Goal: Task Accomplishment & Management: Complete application form

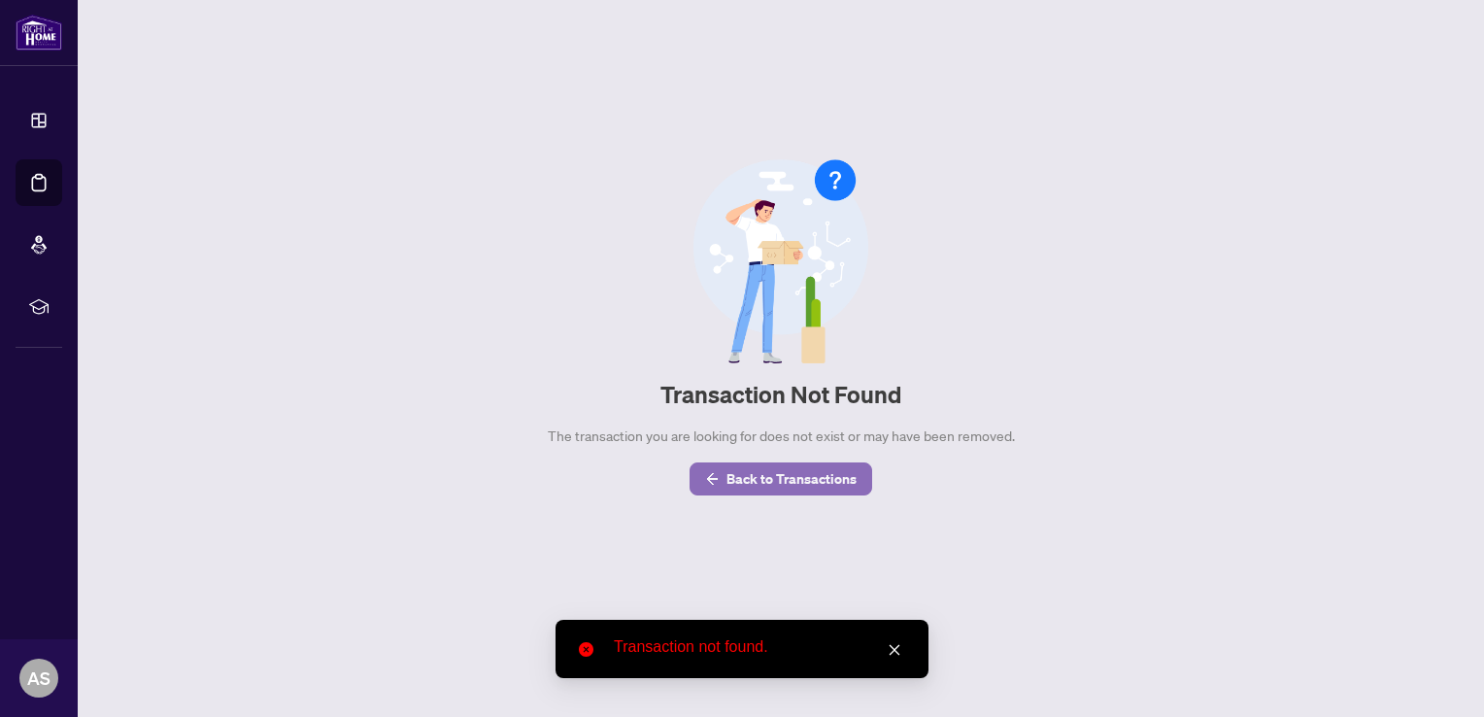
click at [776, 470] on span "Back to Transactions" at bounding box center [792, 478] width 130 height 31
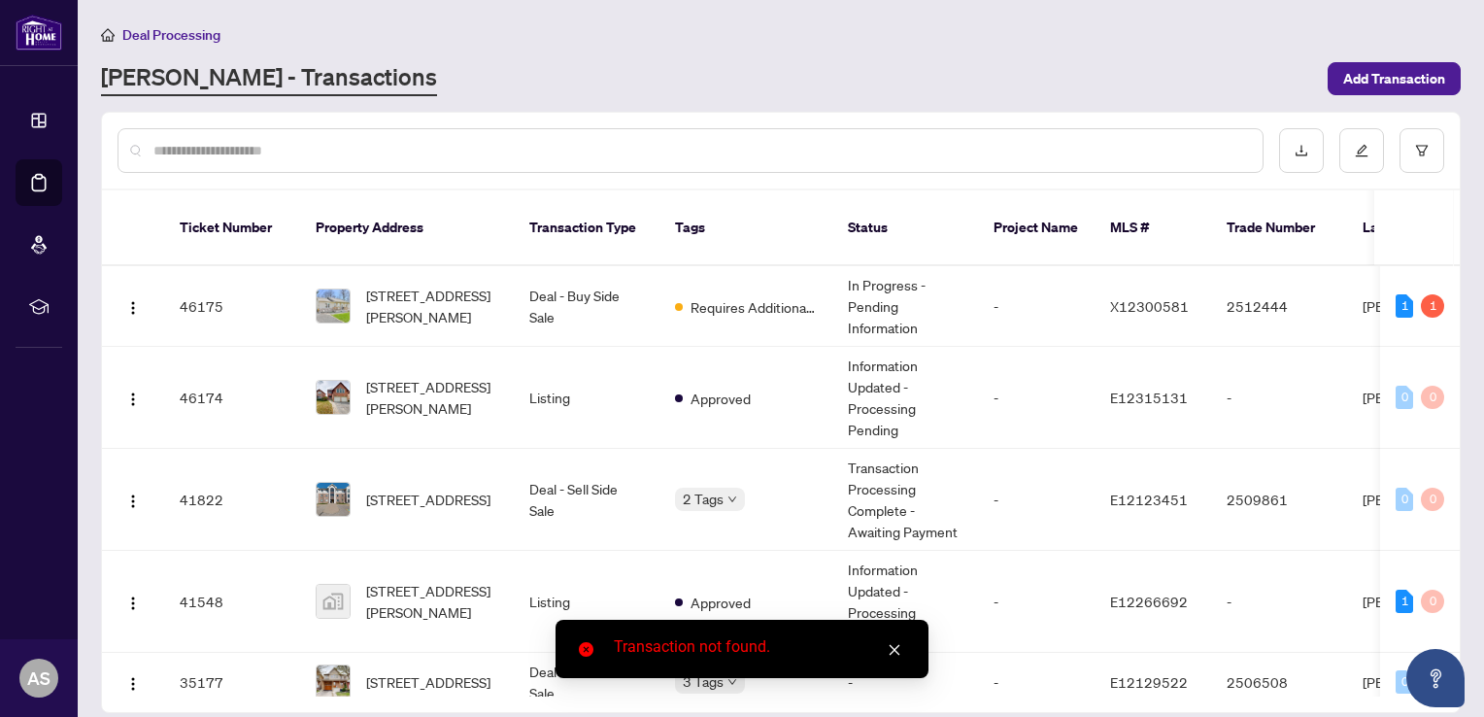
click at [898, 647] on icon "close" at bounding box center [895, 650] width 11 height 11
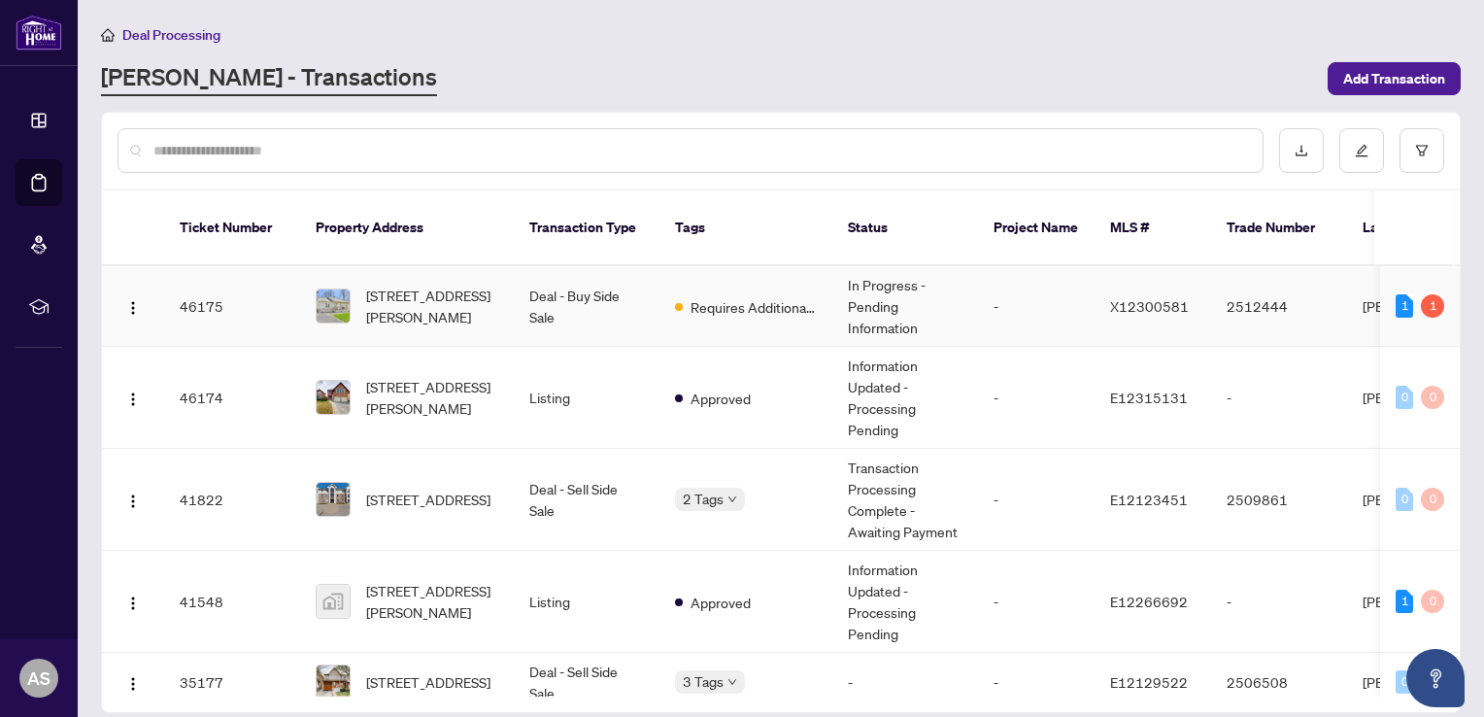
click at [1270, 285] on td "2512444" at bounding box center [1279, 306] width 136 height 81
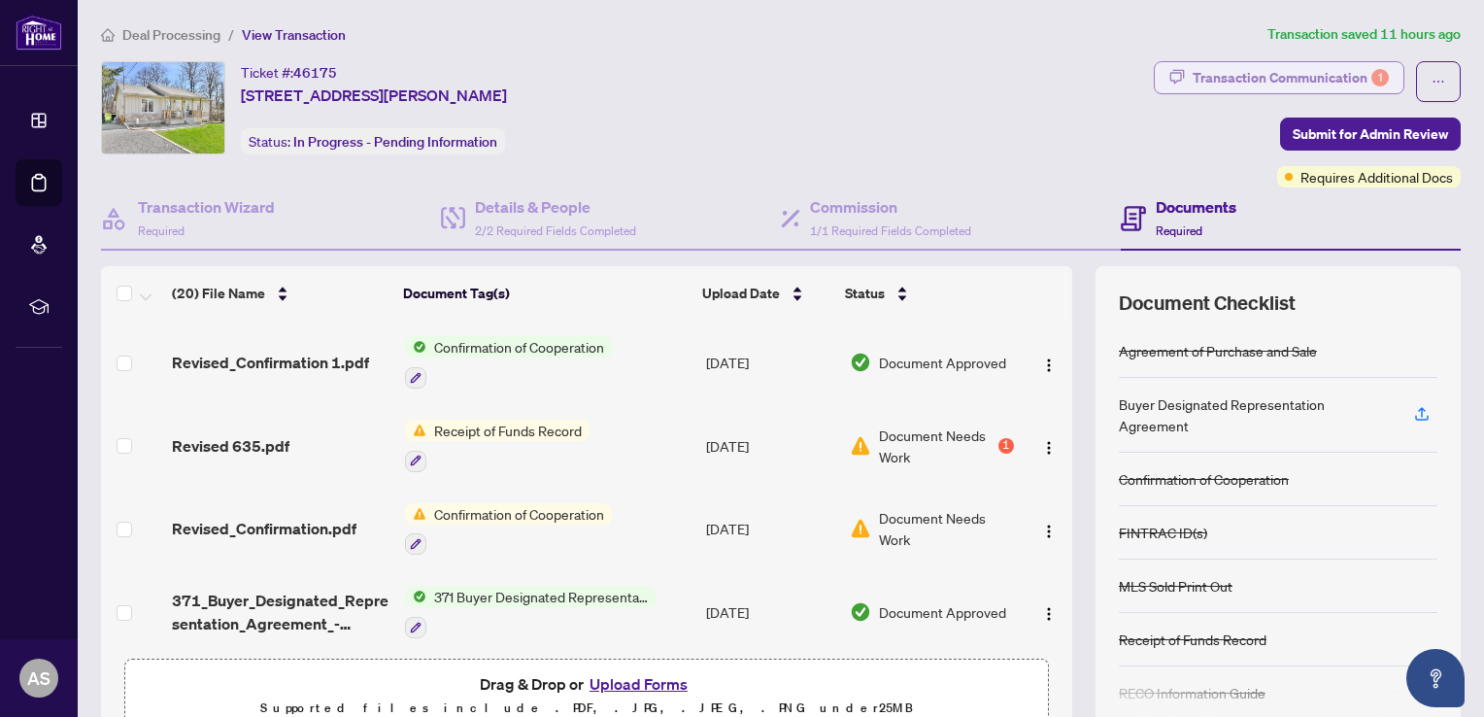
click at [1342, 73] on div "Transaction Communication 1" at bounding box center [1291, 77] width 196 height 31
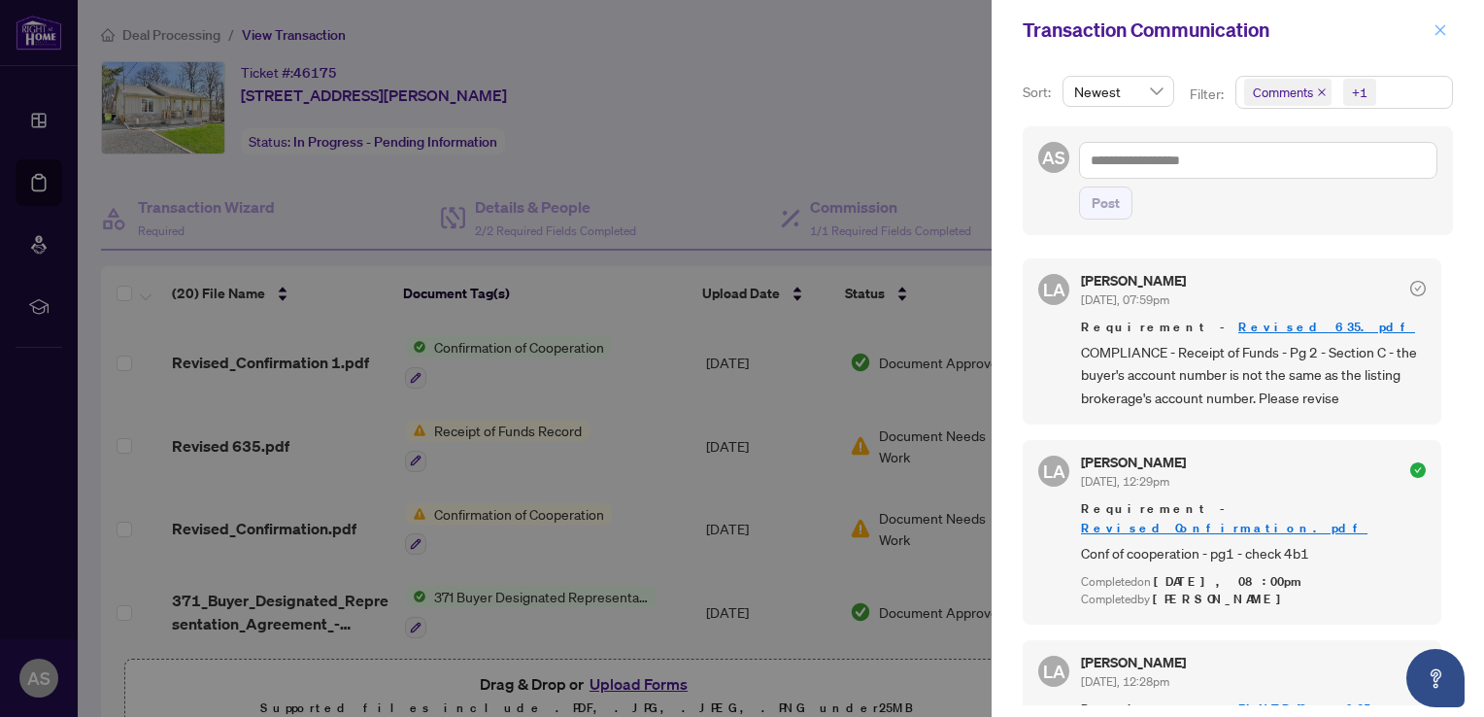
click at [1440, 30] on icon "close" at bounding box center [1441, 29] width 11 height 11
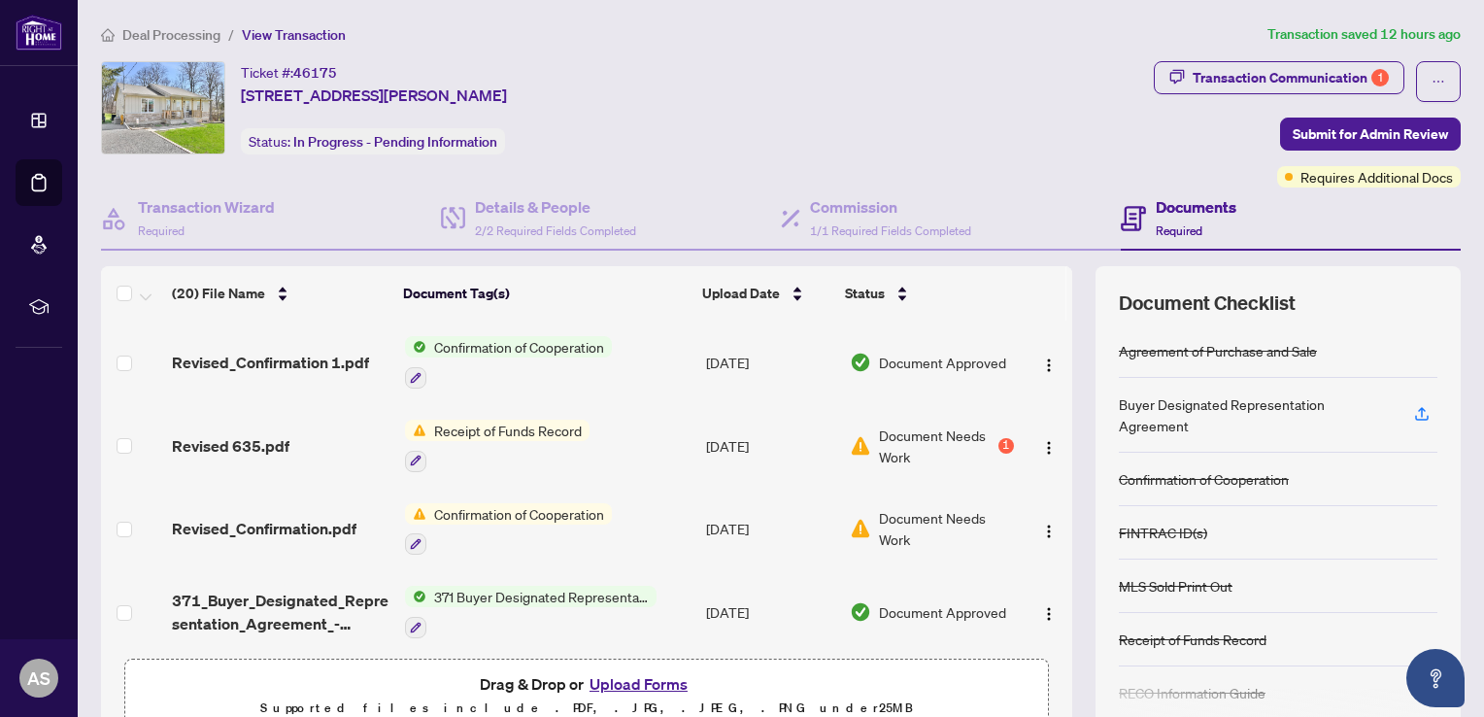
click at [999, 440] on div "1" at bounding box center [1007, 446] width 16 height 16
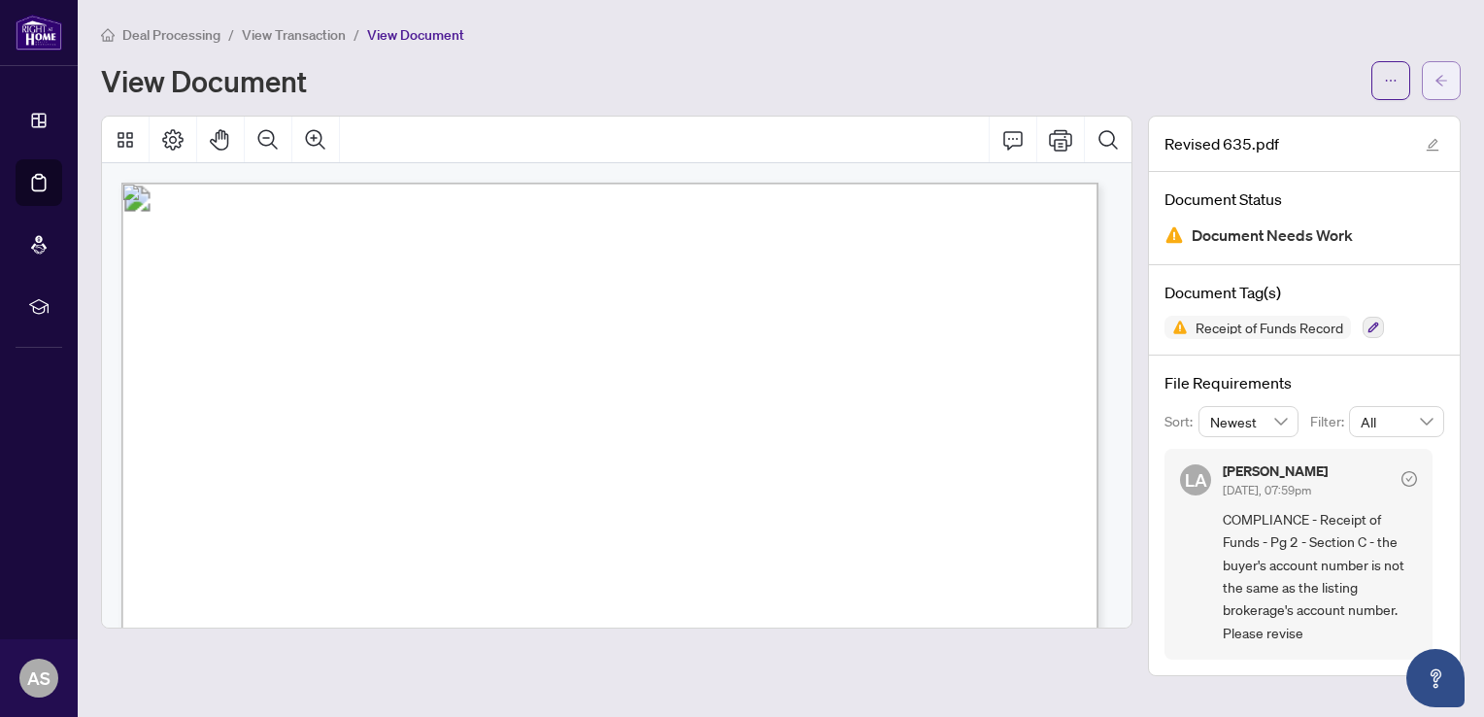
click at [1447, 78] on icon "arrow-left" at bounding box center [1442, 81] width 14 height 14
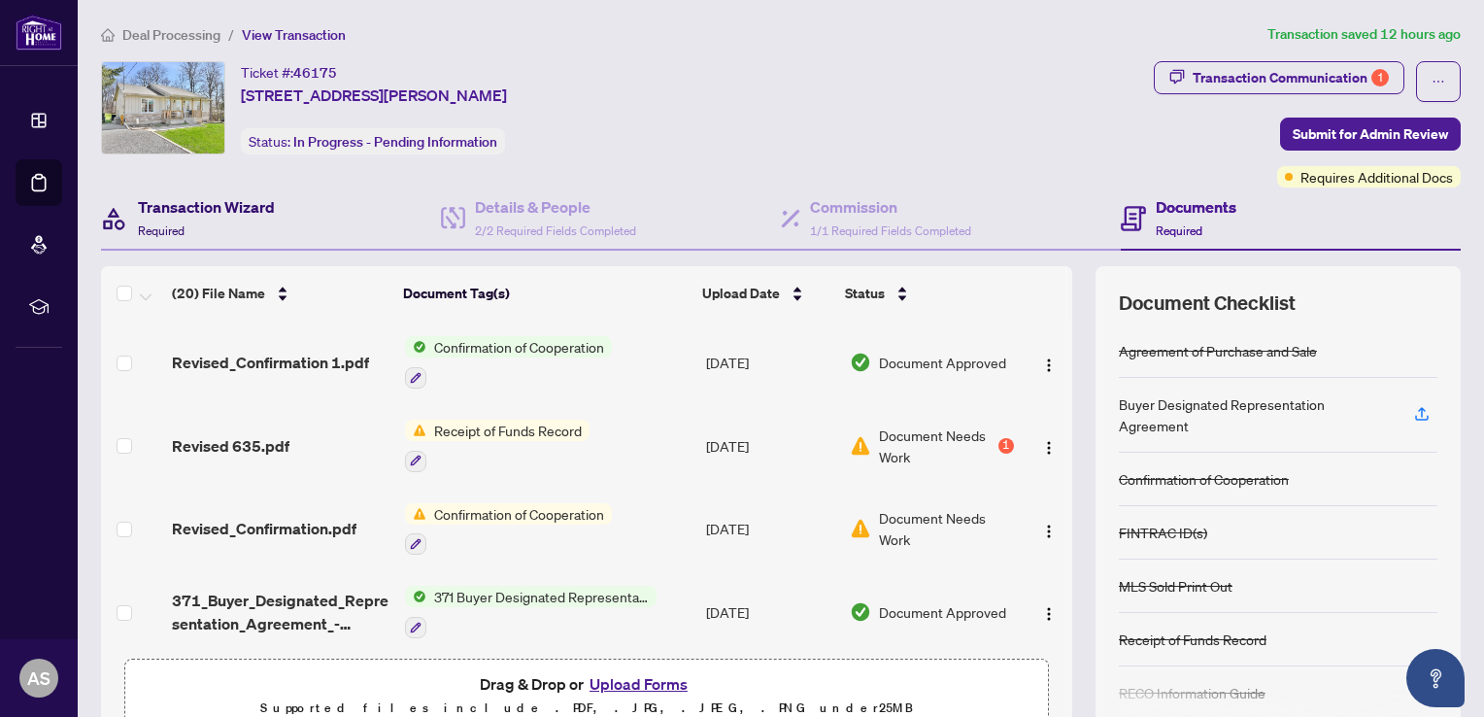
click at [249, 223] on div "Transaction Wizard Required" at bounding box center [206, 218] width 137 height 46
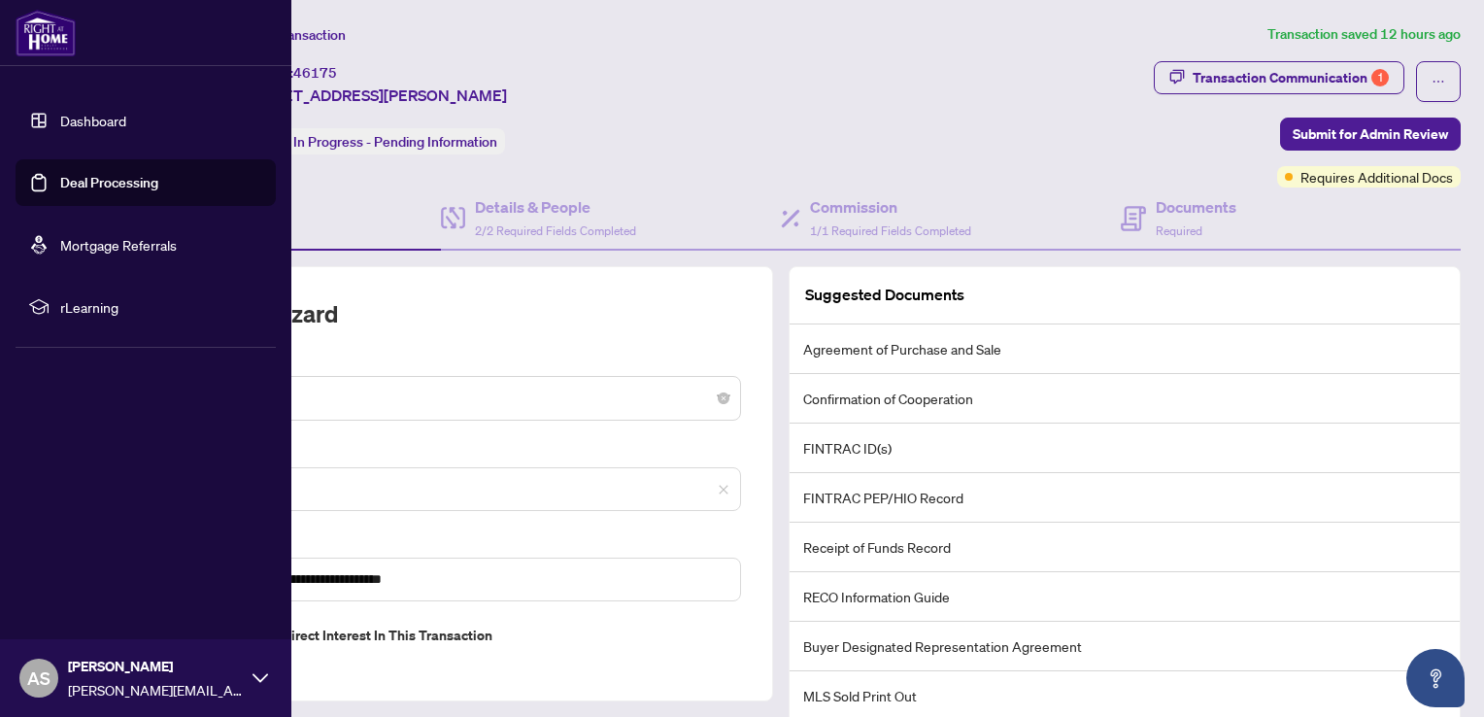
click at [60, 191] on link "Deal Processing" at bounding box center [109, 182] width 98 height 17
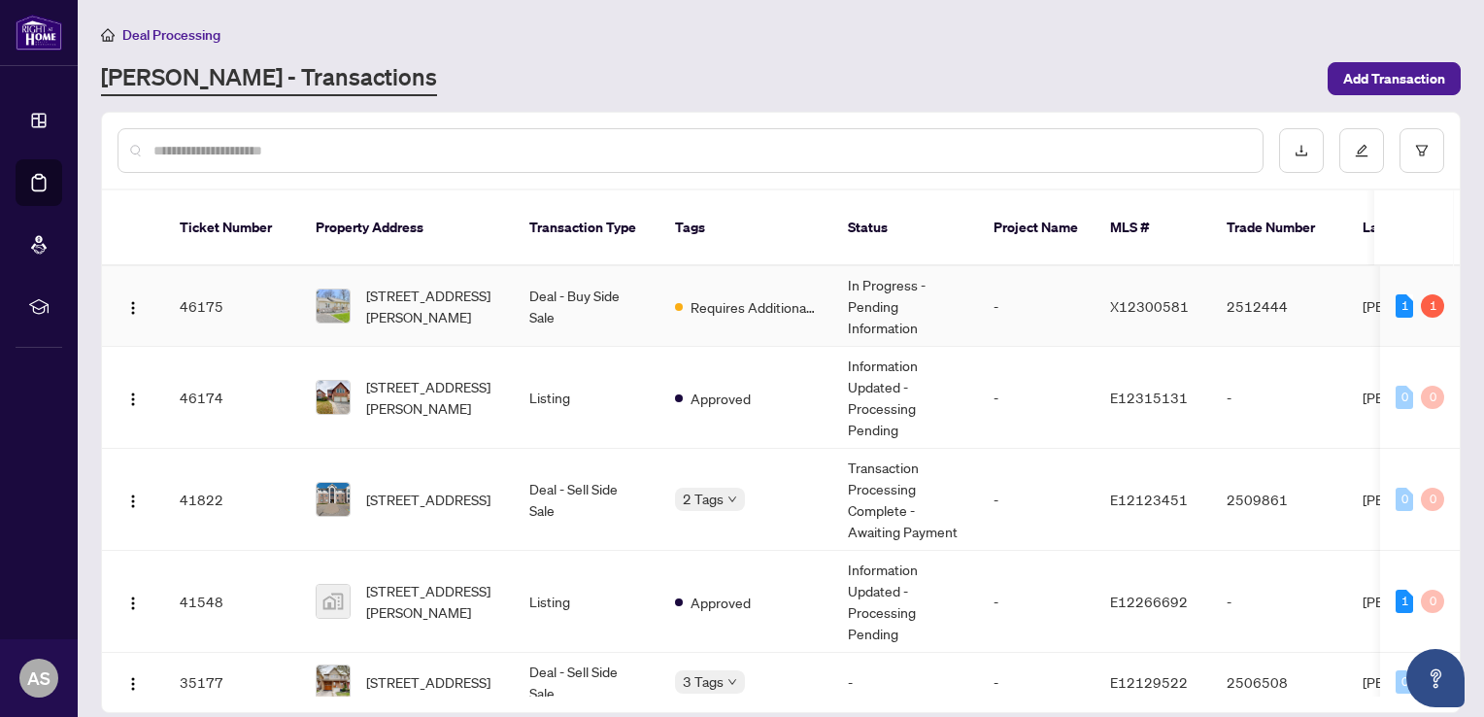
click at [514, 266] on td "Deal - Buy Side Sale" at bounding box center [587, 306] width 146 height 81
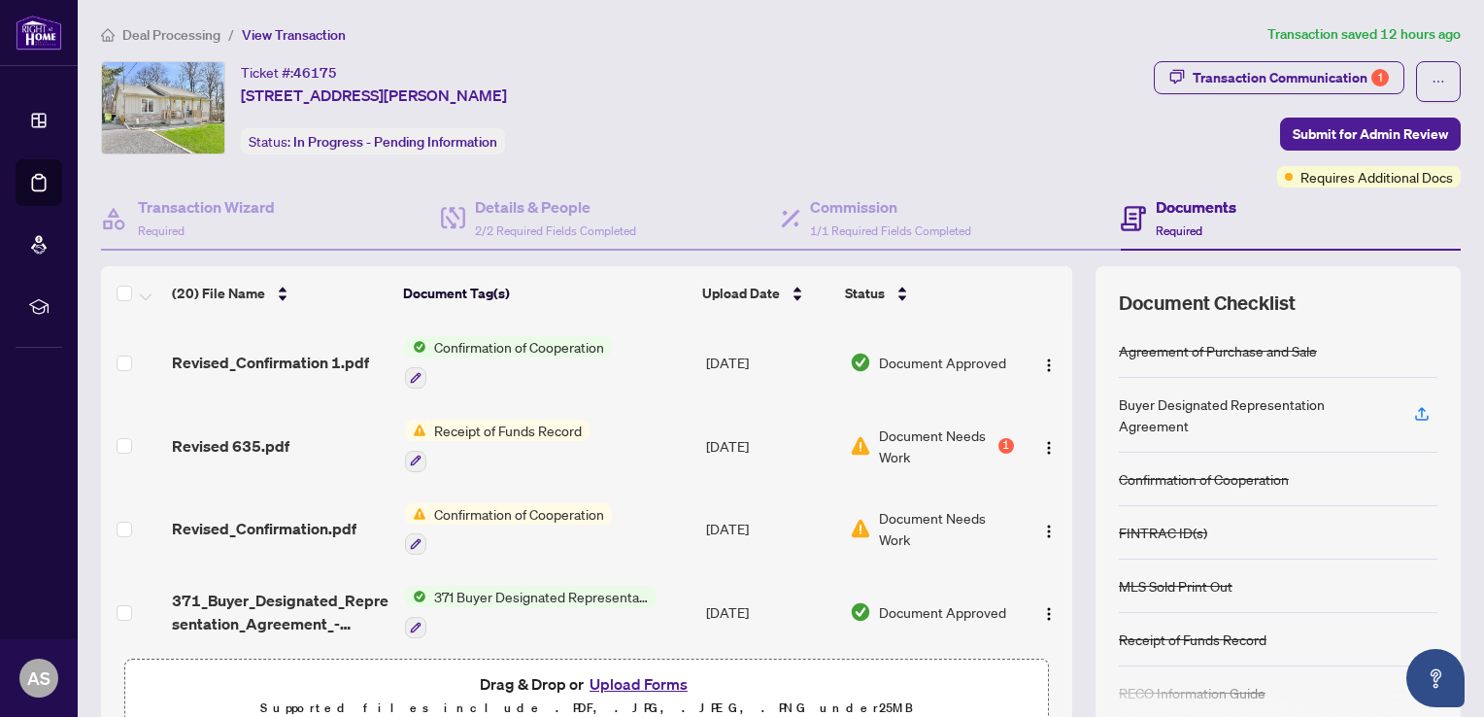
click at [639, 679] on button "Upload Forms" at bounding box center [639, 683] width 110 height 25
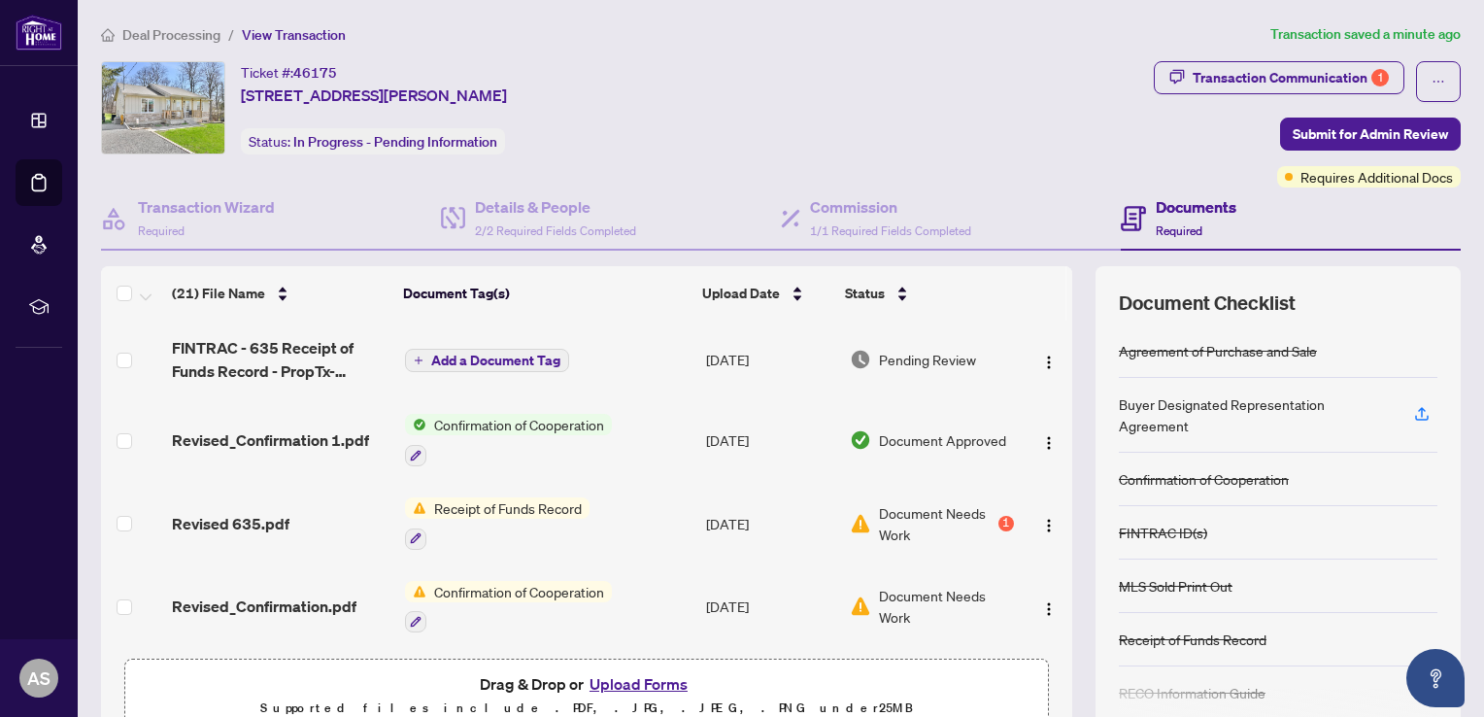
click at [505, 354] on span "Add a Document Tag" at bounding box center [495, 361] width 129 height 14
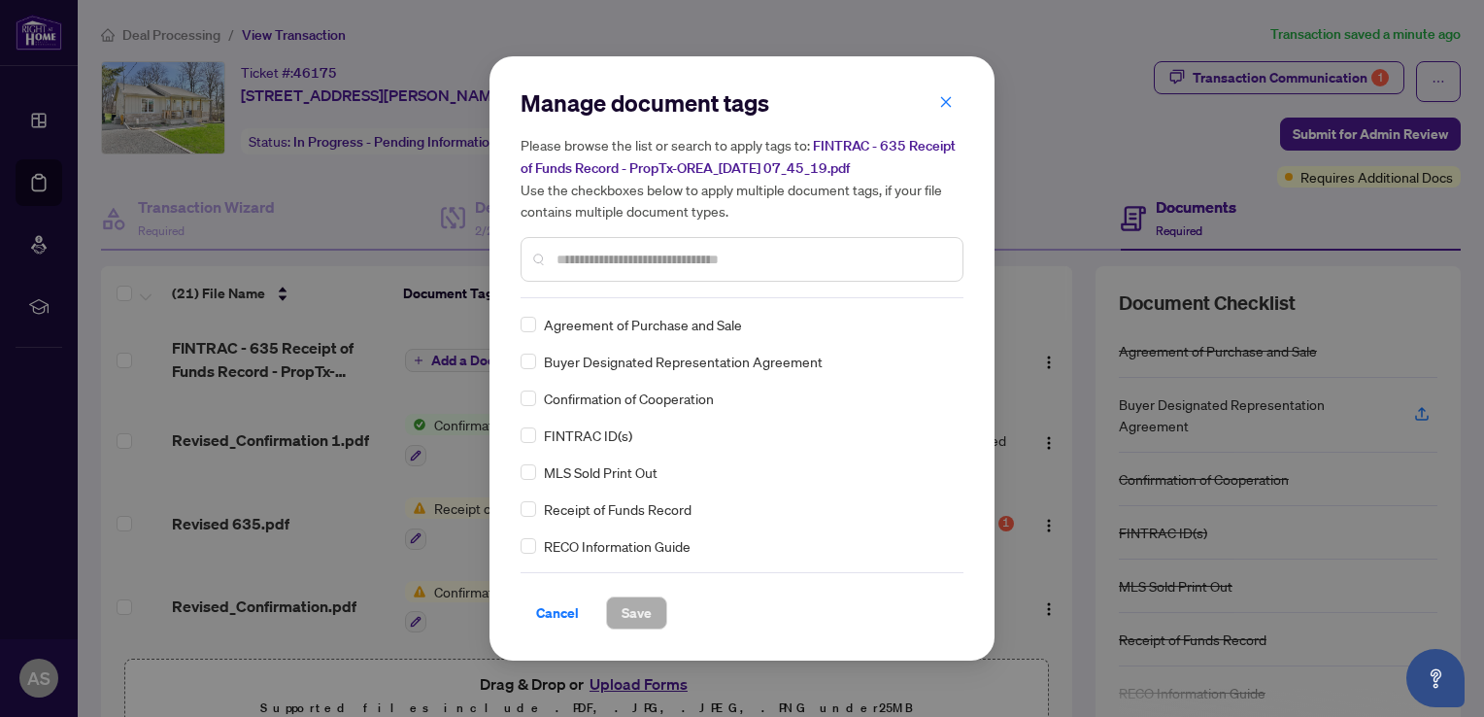
click at [636, 261] on input "text" at bounding box center [752, 259] width 390 height 21
click at [636, 612] on span "Save" at bounding box center [637, 612] width 30 height 31
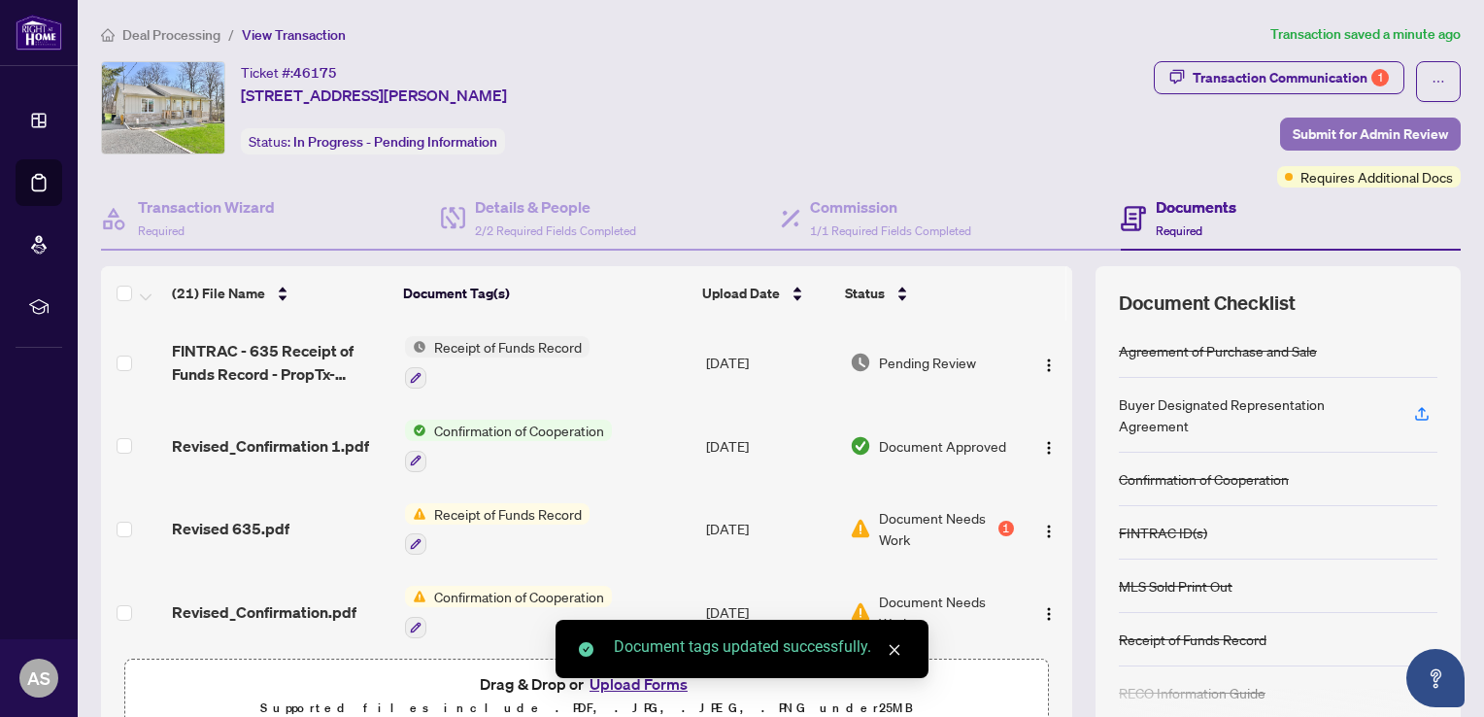
click at [1326, 138] on span "Submit for Admin Review" at bounding box center [1370, 134] width 155 height 31
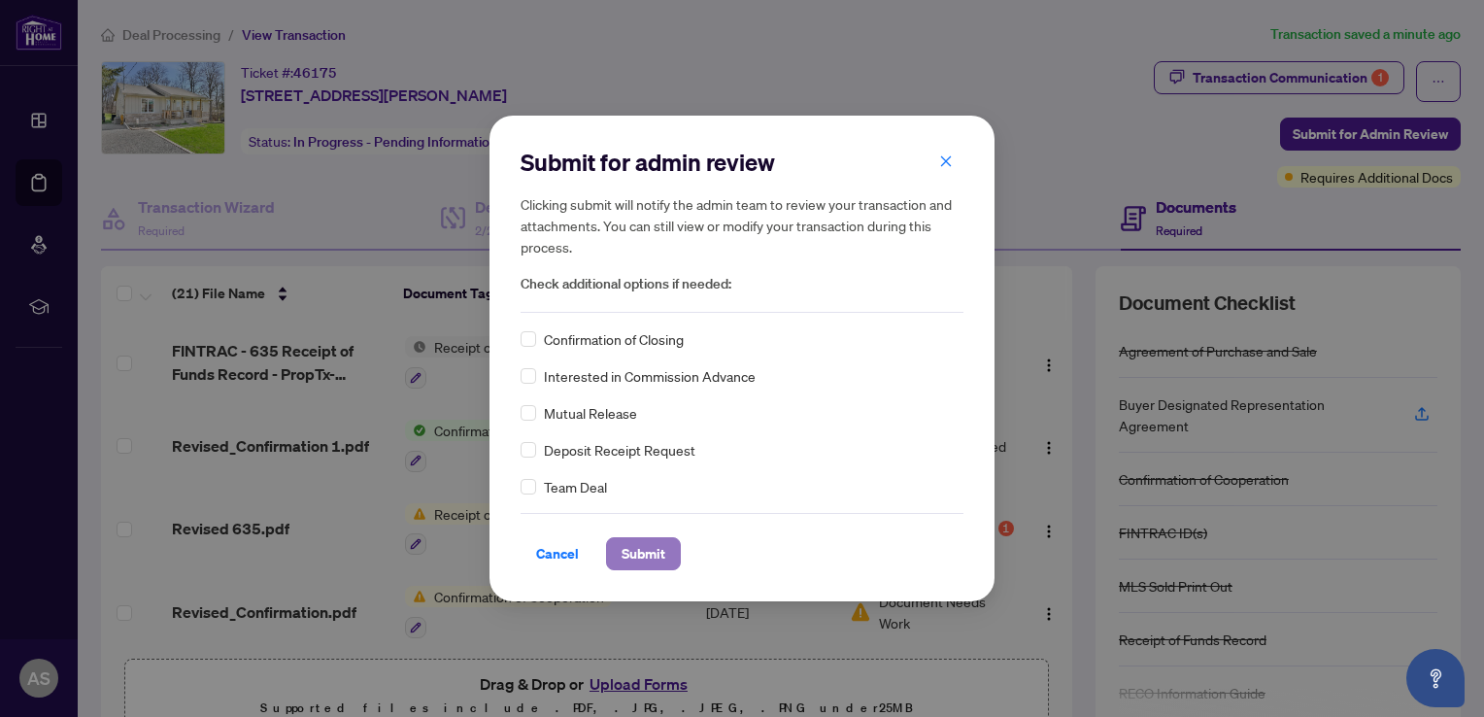
click at [655, 555] on span "Submit" at bounding box center [644, 553] width 44 height 31
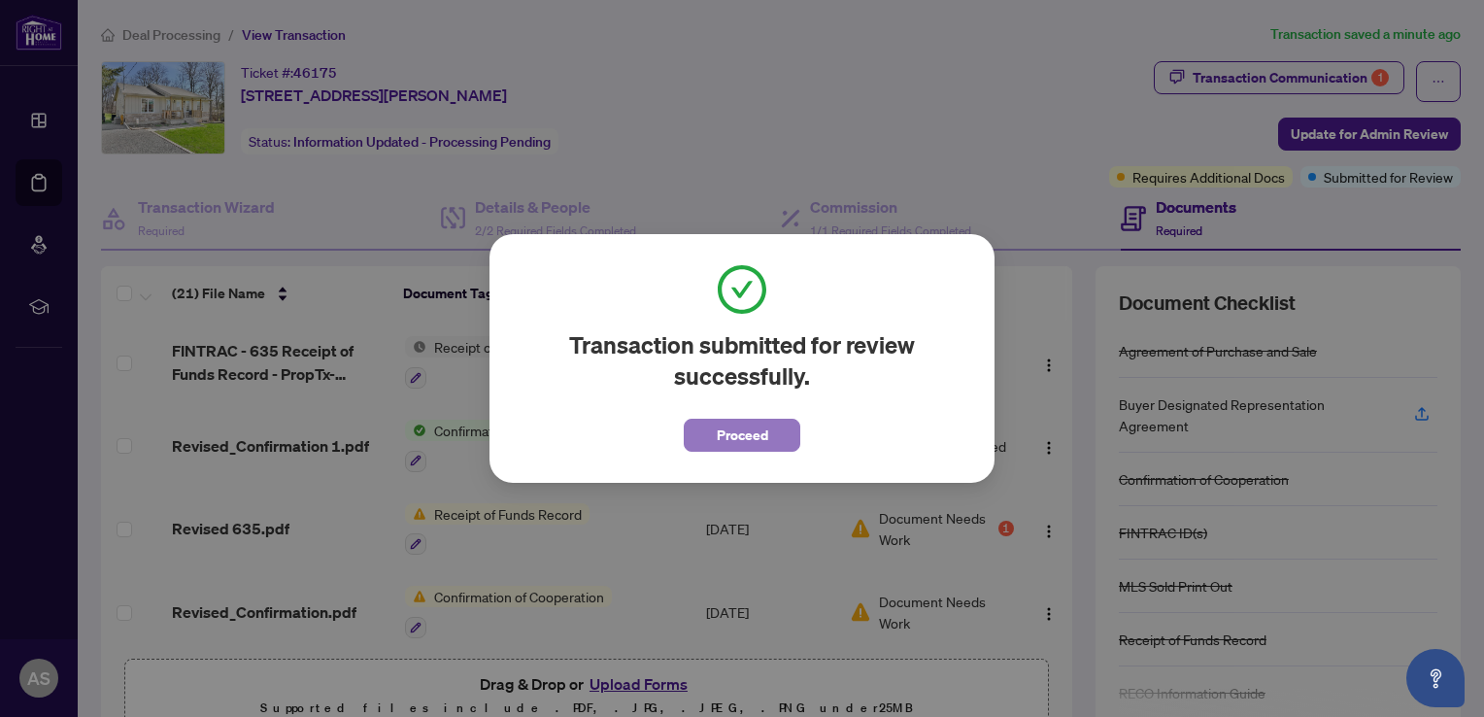
click at [738, 437] on span "Proceed" at bounding box center [742, 435] width 51 height 31
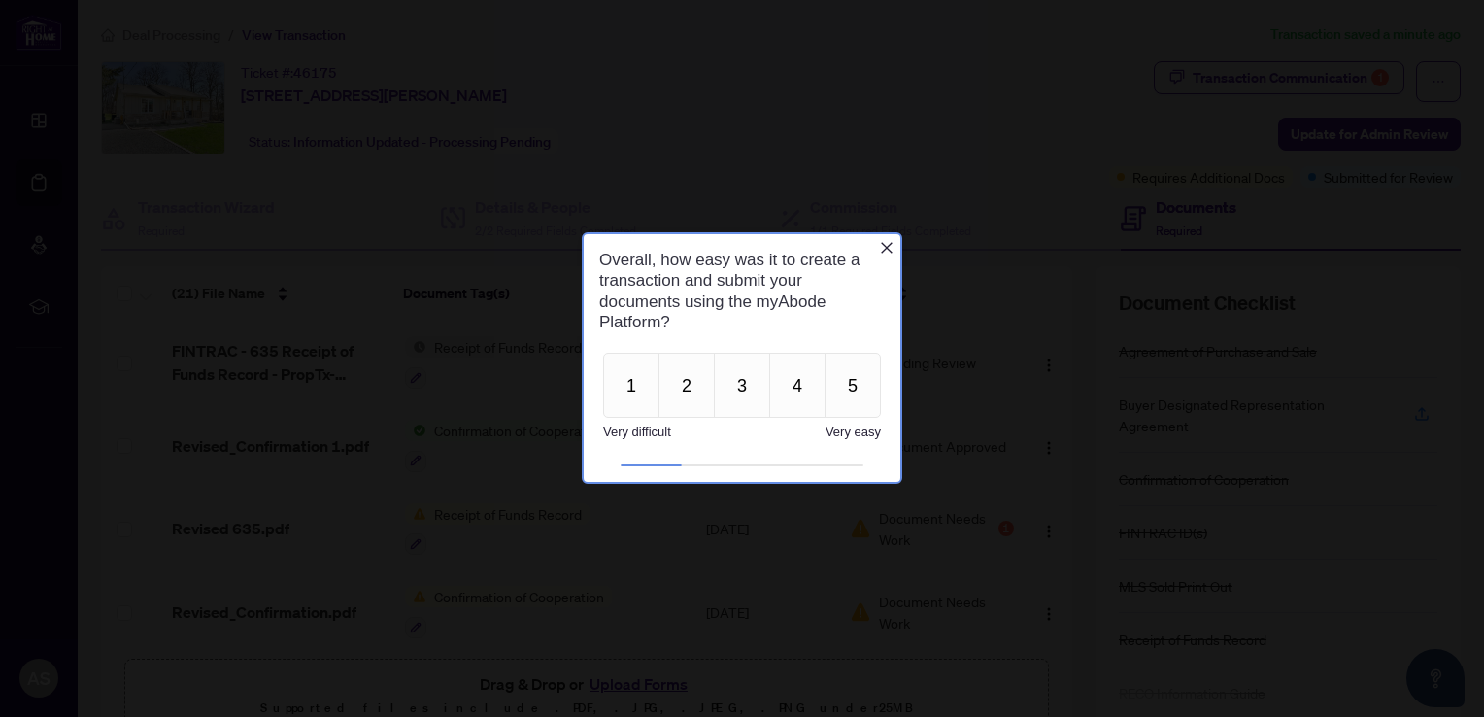
click at [882, 248] on icon "Close button" at bounding box center [887, 248] width 16 height 16
